Goal: Book appointment/travel/reservation

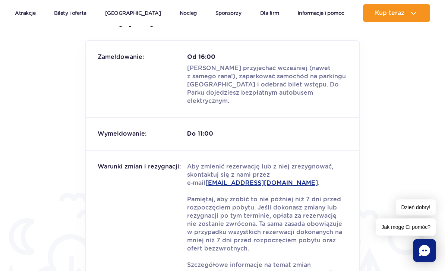
scroll to position [1129, 0]
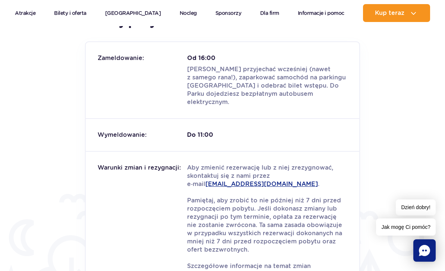
click at [256, 233] on p "Aby zmienić rezerwację lub z niej zrezygnować, skontaktuj się z nami przez e‑ma…" at bounding box center [267, 225] width 160 height 123
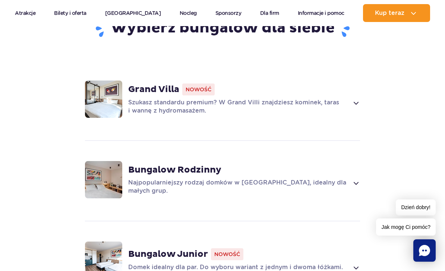
scroll to position [721, 0]
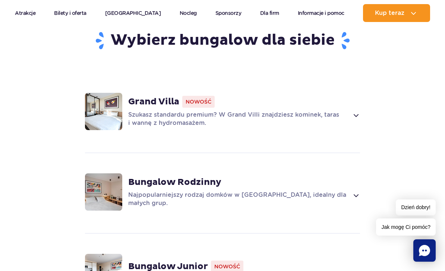
click at [351, 115] on span at bounding box center [355, 115] width 9 height 9
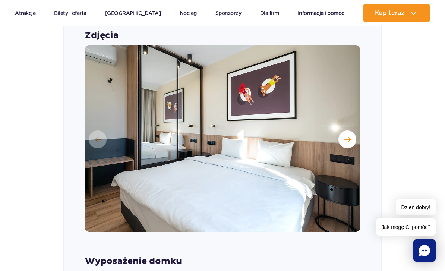
scroll to position [866, 0]
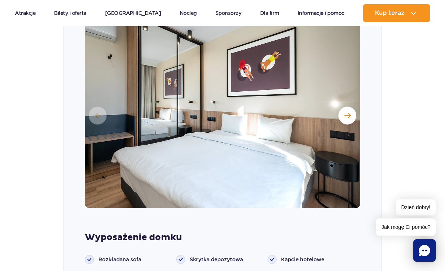
click at [351, 115] on button "Następny slajd" at bounding box center [347, 116] width 18 height 18
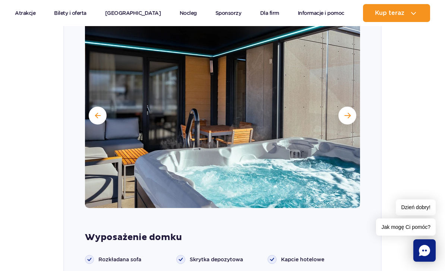
click at [344, 120] on button "Następny slajd" at bounding box center [347, 116] width 18 height 18
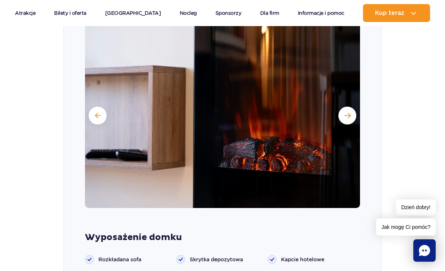
click at [345, 118] on button "Następny slajd" at bounding box center [347, 116] width 18 height 18
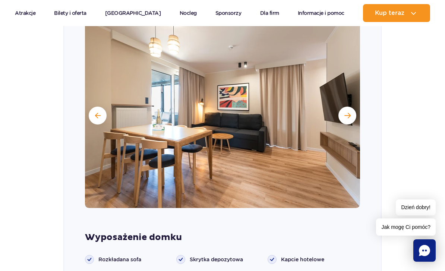
click at [338, 120] on img at bounding box center [222, 115] width 275 height 186
click at [346, 117] on button "Następny slajd" at bounding box center [347, 116] width 18 height 18
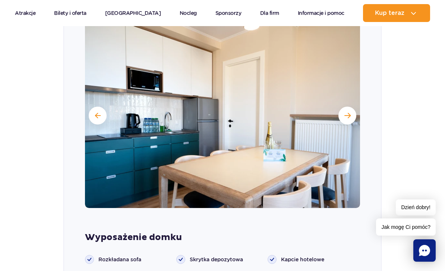
click at [347, 117] on button "Następny slajd" at bounding box center [347, 116] width 18 height 18
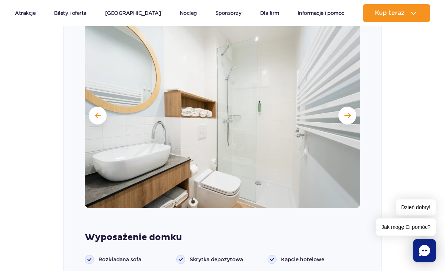
click at [347, 118] on button "Następny slajd" at bounding box center [347, 116] width 18 height 18
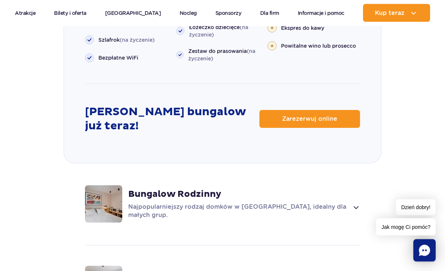
scroll to position [1168, 0]
click at [328, 119] on span "Zarezerwuj online" at bounding box center [309, 119] width 55 height 6
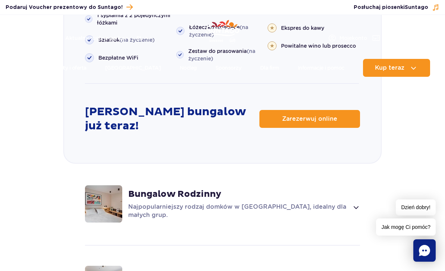
scroll to position [1192, 0]
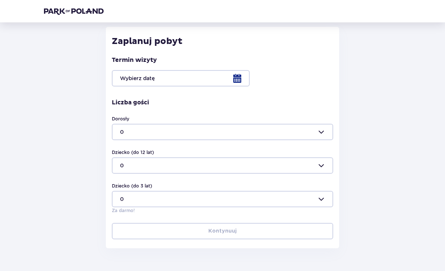
click at [234, 82] on div at bounding box center [222, 78] width 221 height 16
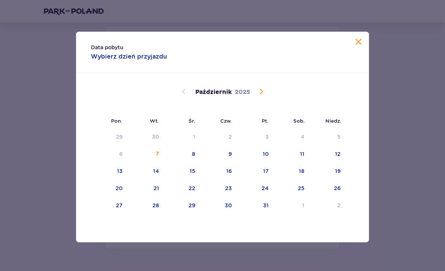
click at [270, 162] on div "10" at bounding box center [255, 154] width 37 height 16
click at [305, 162] on div "11" at bounding box center [292, 154] width 36 height 16
type input "10.10.25 - 11.10.25"
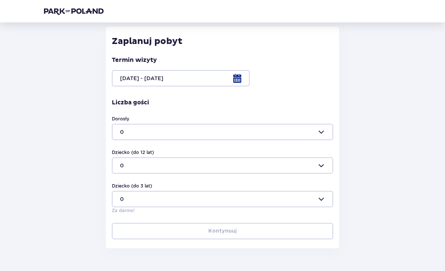
click at [325, 140] on div at bounding box center [222, 132] width 221 height 16
click at [130, 187] on div "2" at bounding box center [222, 183] width 205 height 7
type input "2"
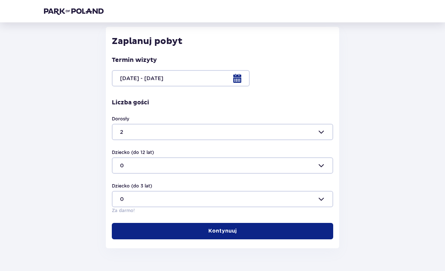
click at [246, 234] on button "Kontynuuj" at bounding box center [222, 231] width 221 height 16
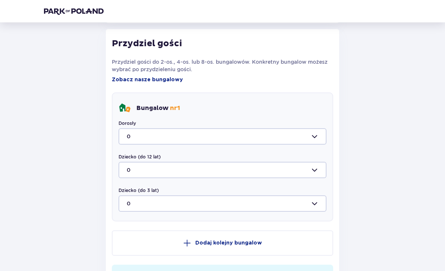
scroll to position [387, 0]
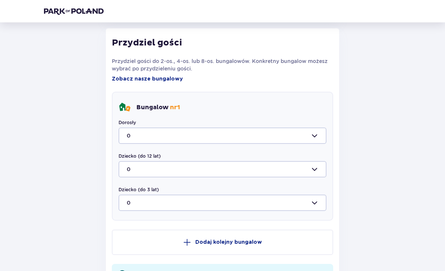
click at [320, 135] on div at bounding box center [222, 135] width 208 height 16
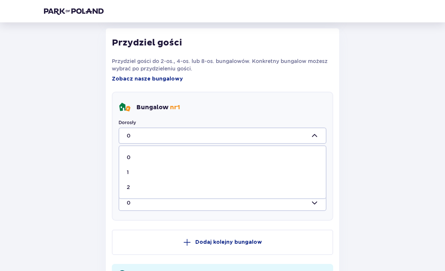
click at [194, 187] on div "2" at bounding box center [223, 186] width 192 height 7
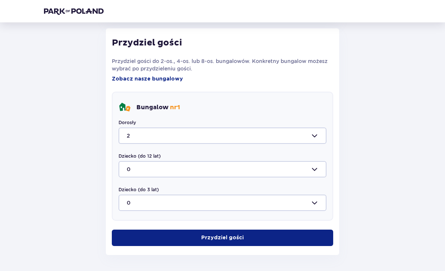
type input "2"
click at [230, 238] on p "Przydziel gości" at bounding box center [222, 237] width 42 height 7
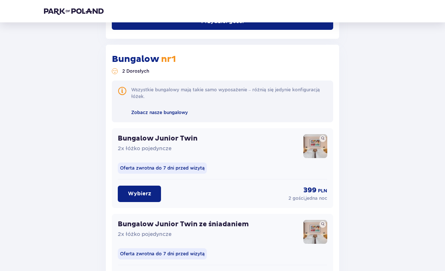
scroll to position [564, 0]
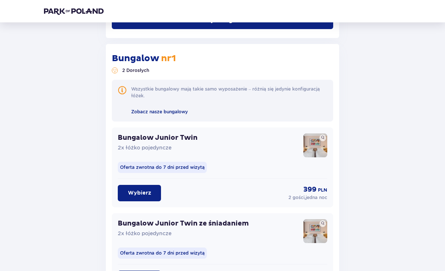
click at [314, 145] on img at bounding box center [315, 145] width 24 height 24
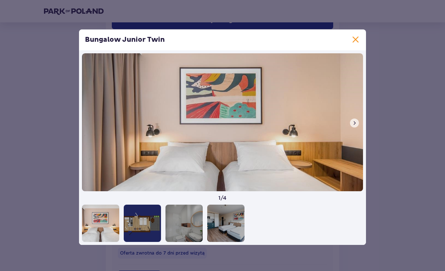
click at [352, 126] on span at bounding box center [354, 123] width 6 height 6
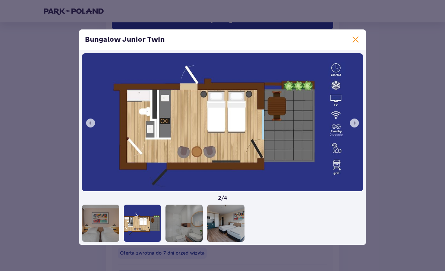
click at [354, 127] on button at bounding box center [354, 122] width 9 height 9
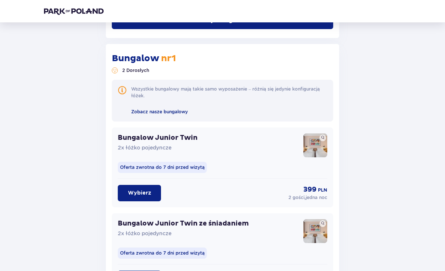
click at [355, 136] on div "Wróć Pomiń ten krok Nocleg Promocje Mały Gość za 1 zł w Suntago Village! Noc za…" at bounding box center [222, 61] width 369 height 1185
click at [319, 146] on img at bounding box center [315, 145] width 24 height 24
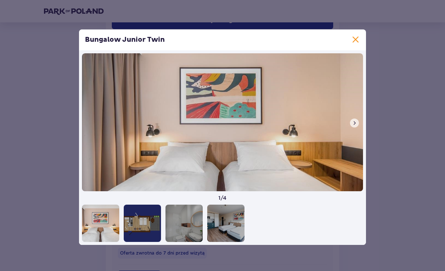
click at [355, 127] on button at bounding box center [354, 122] width 9 height 9
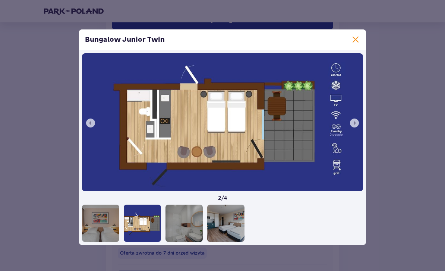
click at [354, 127] on button at bounding box center [354, 122] width 9 height 9
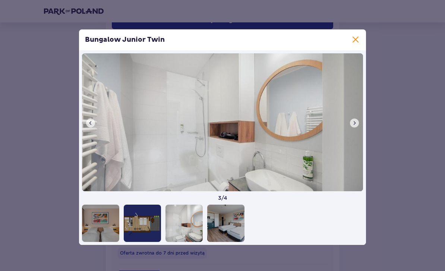
click at [354, 127] on button at bounding box center [354, 122] width 9 height 9
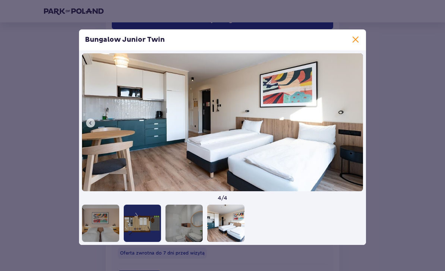
click at [354, 44] on span at bounding box center [355, 39] width 9 height 9
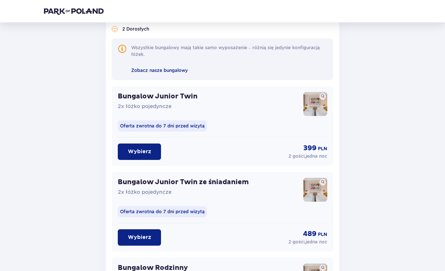
scroll to position [607, 0]
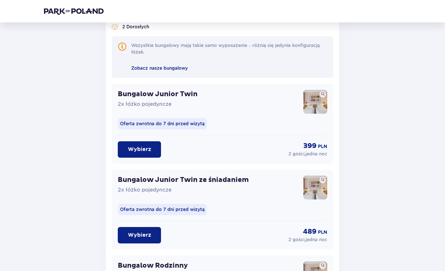
click at [315, 191] on img at bounding box center [315, 188] width 24 height 24
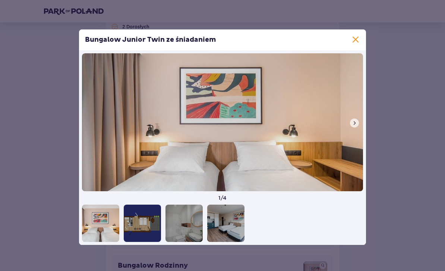
click at [355, 127] on button at bounding box center [354, 122] width 9 height 9
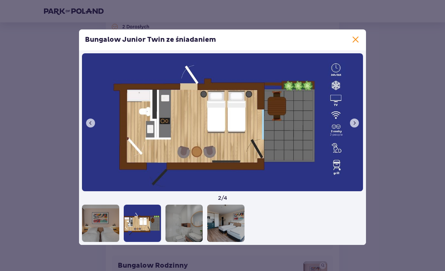
click at [354, 127] on button at bounding box center [354, 122] width 9 height 9
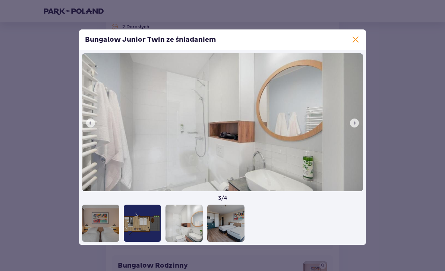
click at [354, 127] on button at bounding box center [354, 122] width 9 height 9
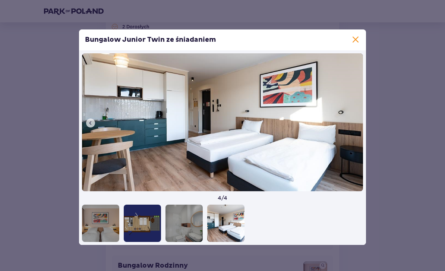
click at [355, 44] on span at bounding box center [355, 39] width 9 height 9
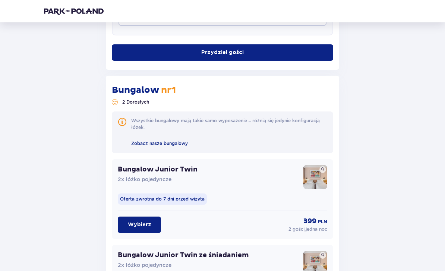
scroll to position [531, 0]
